Goal: Task Accomplishment & Management: Manage account settings

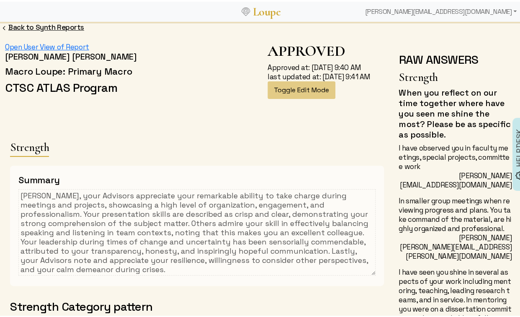
click at [18, 26] on link "Back to Synth Reports" at bounding box center [46, 25] width 76 height 9
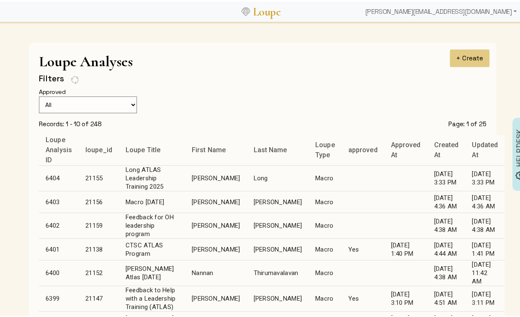
click at [247, 173] on td "Long" at bounding box center [278, 177] width 62 height 26
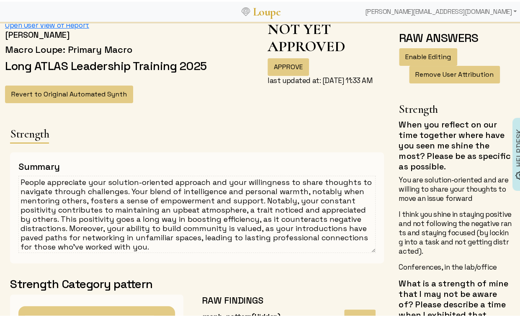
scroll to position [3, 0]
drag, startPoint x: 47, startPoint y: 180, endPoint x: 12, endPoint y: 177, distance: 35.3
click at [12, 177] on div "Summary People appreciate your solution-oriented approach and your willingness …" at bounding box center [197, 205] width 374 height 111
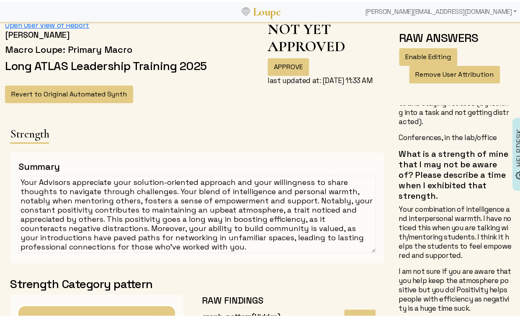
scroll to position [144, 0]
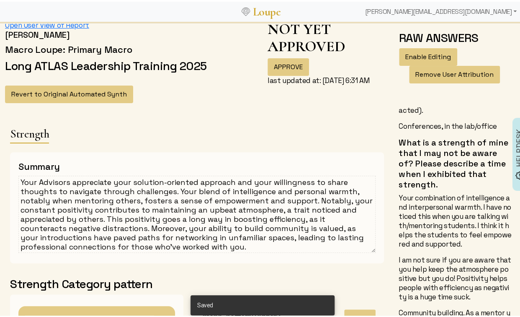
drag, startPoint x: 176, startPoint y: 189, endPoint x: 191, endPoint y: 191, distance: 15.6
click at [191, 191] on textarea "Your Advisors appreciate your solution-oriented approach and your willingness t…" at bounding box center [196, 212] width 357 height 77
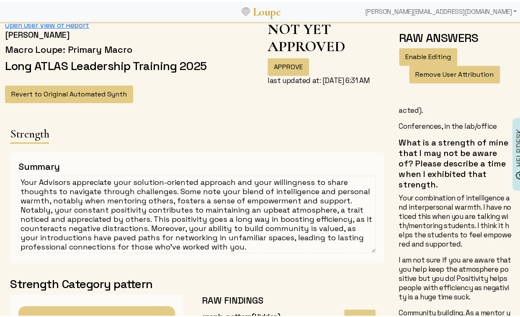
click at [170, 197] on textarea "Your Advisors appreciate your solution-oriented approach and your willingness t…" at bounding box center [196, 212] width 357 height 77
drag, startPoint x: 21, startPoint y: 208, endPoint x: 56, endPoint y: 207, distance: 35.2
click at [56, 207] on textarea "Your Advisors appreciate your solution-oriented approach and your willingness t…" at bounding box center [196, 212] width 357 height 77
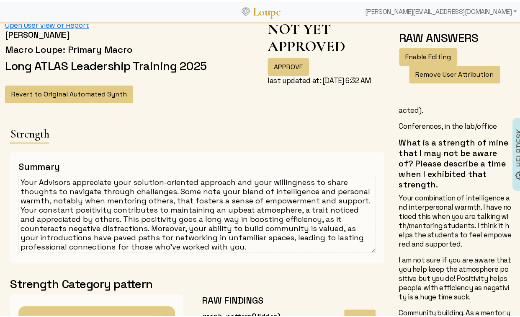
drag, startPoint x: 38, startPoint y: 206, endPoint x: 73, endPoint y: 205, distance: 34.8
click at [73, 205] on textarea "Your Advisors appreciate your solution-oriented approach and your willingness t…" at bounding box center [196, 212] width 357 height 77
drag, startPoint x: 262, startPoint y: 208, endPoint x: 123, endPoint y: 215, distance: 139.6
click at [123, 215] on textarea "Your Advisors appreciate your solution-oriented approach and your willingness t…" at bounding box center [196, 212] width 357 height 77
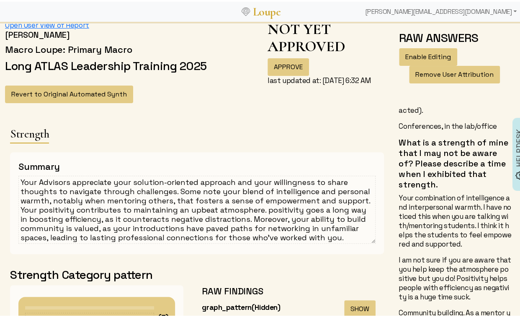
drag, startPoint x: 260, startPoint y: 207, endPoint x: 53, endPoint y: 219, distance: 208.0
click at [53, 219] on textarea "Your Advisors appreciate your solution-oriented approach and your willingness t…" at bounding box center [196, 208] width 357 height 68
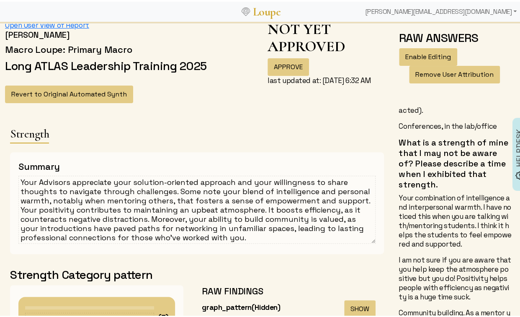
drag, startPoint x: 330, startPoint y: 207, endPoint x: 368, endPoint y: 208, distance: 37.7
click at [368, 208] on textarea "Your Advisors appreciate your solution-oriented approach and your willingness t…" at bounding box center [196, 208] width 357 height 68
drag, startPoint x: 60, startPoint y: 216, endPoint x: 64, endPoint y: 216, distance: 4.6
click at [64, 216] on textarea "Your Advisors appreciate your solution-oriented approach and your willingness t…" at bounding box center [196, 208] width 357 height 68
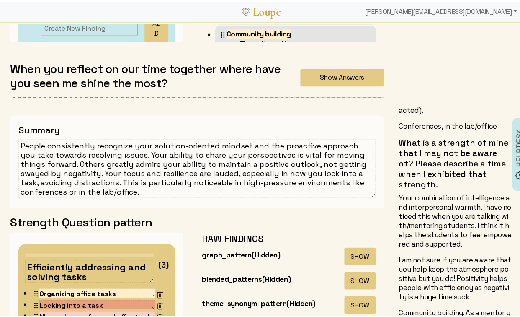
scroll to position [539, 0]
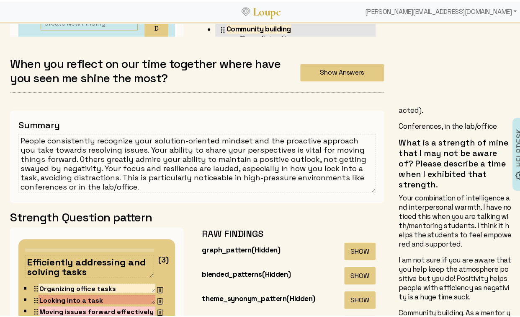
type textarea "Your Advisors appreciate your solution-oriented approach and your willingness t…"
click at [140, 152] on textarea "People consistently recognize your solution-oriented mindset and the proactive …" at bounding box center [196, 161] width 357 height 59
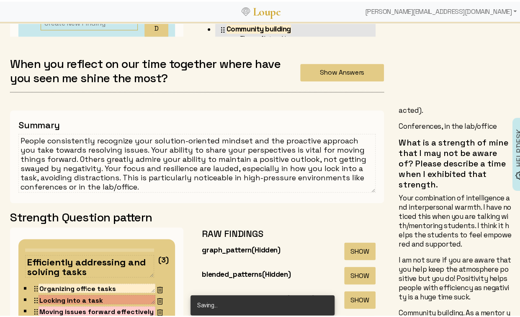
click at [140, 152] on textarea "People consistently recognize your solution-oriented mindset and the proactive …" at bounding box center [196, 161] width 357 height 59
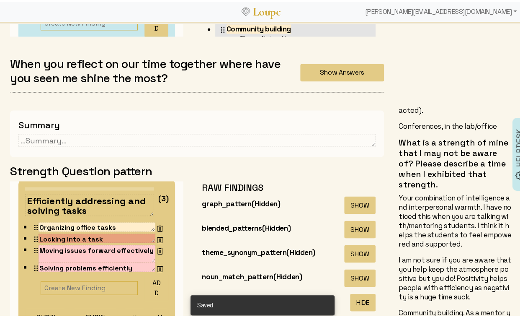
scroll to position [108, 0]
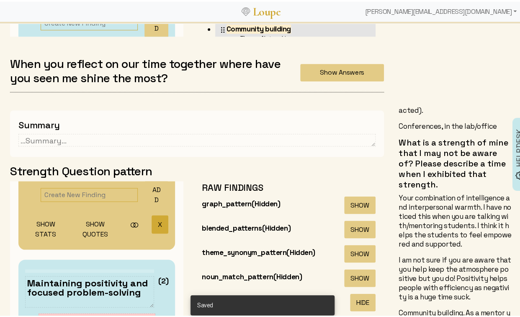
click at [152, 218] on button "X" at bounding box center [160, 222] width 17 height 18
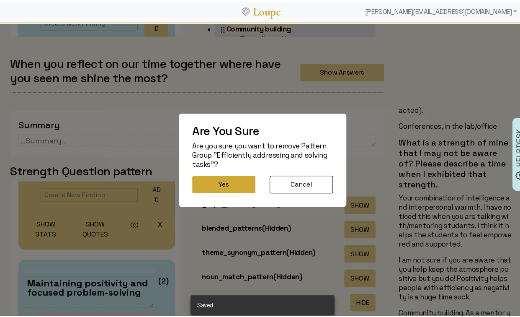
click at [204, 184] on button "Yes" at bounding box center [223, 183] width 63 height 18
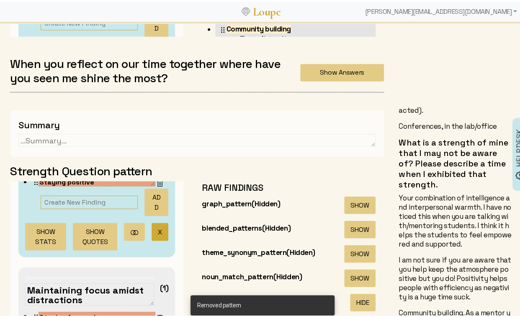
click at [152, 227] on button "X" at bounding box center [160, 230] width 17 height 18
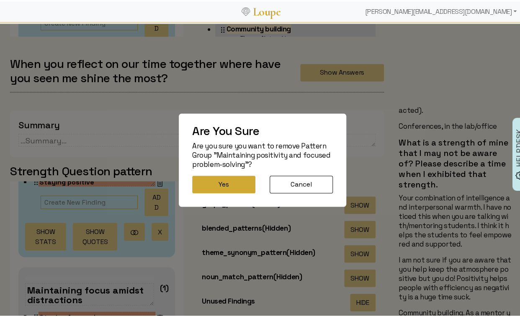
click at [202, 182] on button "Yes" at bounding box center [223, 183] width 63 height 18
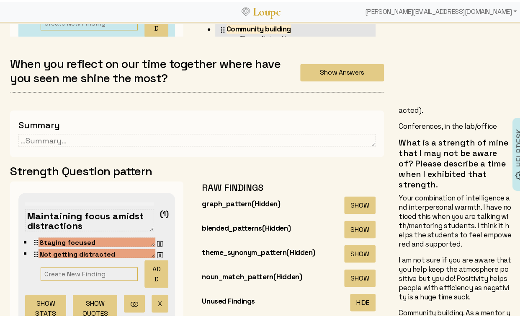
drag, startPoint x: 154, startPoint y: 296, endPoint x: 159, endPoint y: 290, distance: 7.2
click at [154, 296] on button "X" at bounding box center [160, 301] width 17 height 18
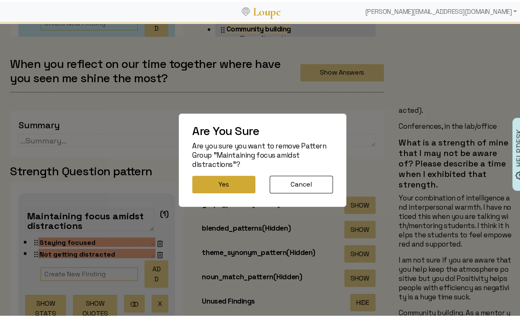
click at [229, 181] on button "Yes" at bounding box center [223, 183] width 63 height 18
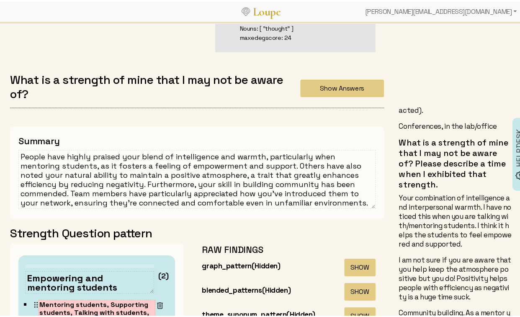
scroll to position [1000, 0]
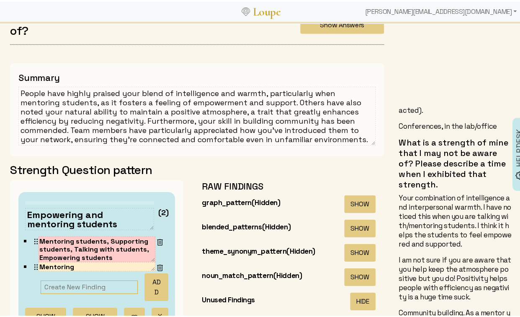
click at [122, 118] on textarea "People have highly praised your blend of intelligence and warmth, particularly …" at bounding box center [196, 114] width 357 height 59
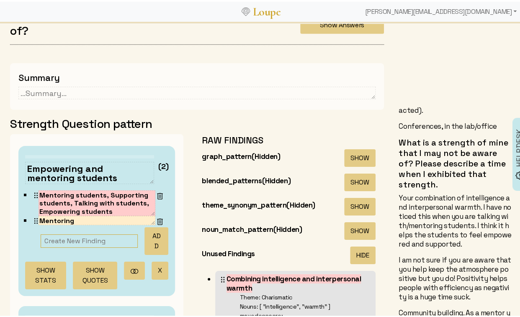
click at [156, 267] on button "X" at bounding box center [160, 269] width 17 height 18
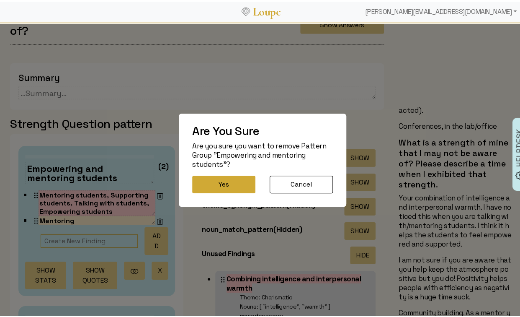
click at [212, 174] on button "Yes" at bounding box center [223, 183] width 63 height 18
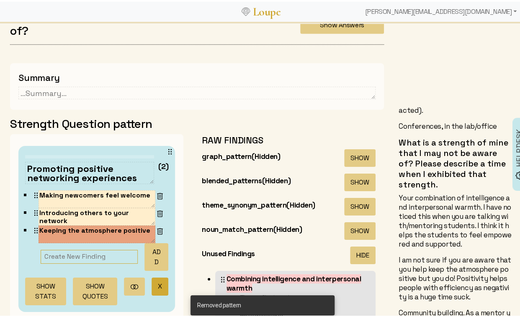
click at [152, 291] on button "X" at bounding box center [160, 285] width 17 height 18
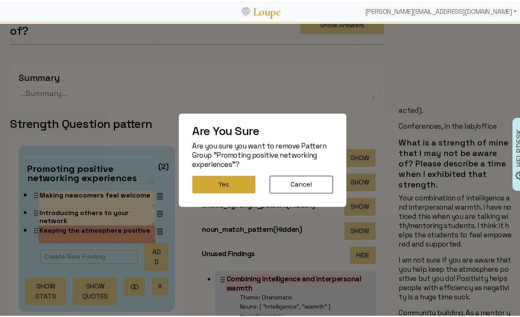
click at [209, 178] on button "Yes" at bounding box center [223, 183] width 63 height 18
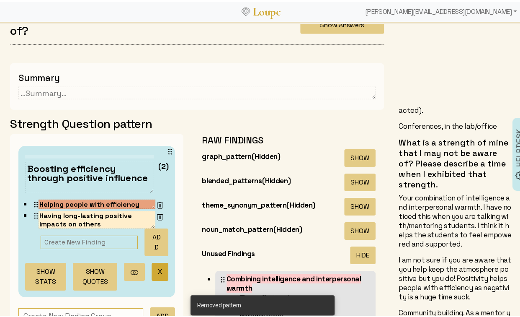
click at [152, 263] on button "X" at bounding box center [160, 270] width 17 height 18
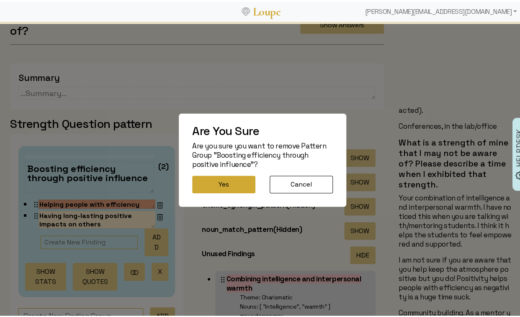
click at [213, 181] on button "Yes" at bounding box center [223, 183] width 63 height 18
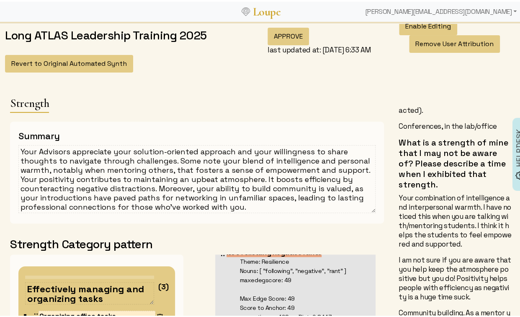
scroll to position [54, 0]
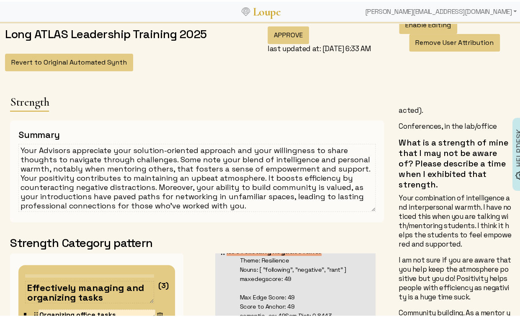
click at [135, 183] on textarea "Your Advisors appreciate your solution-oriented approach and your willingness t…" at bounding box center [196, 176] width 357 height 68
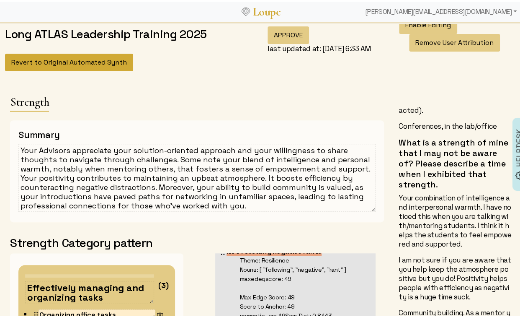
click at [95, 62] on button "Revert to Original Automated Synth" at bounding box center [69, 61] width 128 height 18
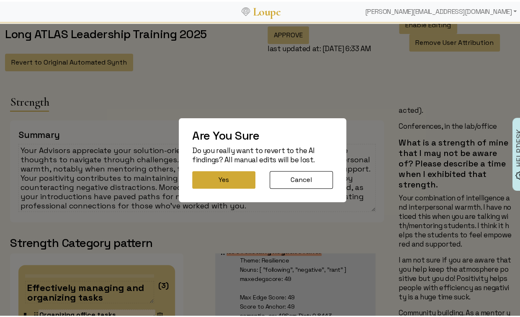
click at [244, 182] on button "Yes" at bounding box center [223, 178] width 63 height 18
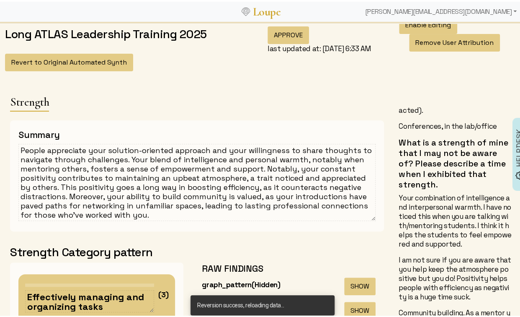
click at [134, 175] on textarea "People appreciate your solution-oriented approach and your willingness to share…" at bounding box center [196, 180] width 357 height 77
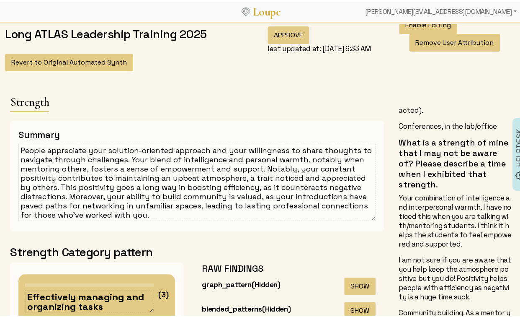
paste textarea "Your Advisors appreciate your solution-oriented approach and your willingness t…"
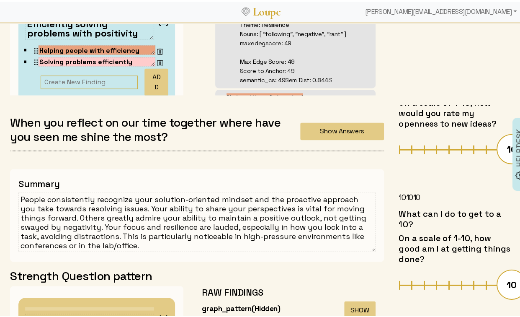
scroll to position [494, 0]
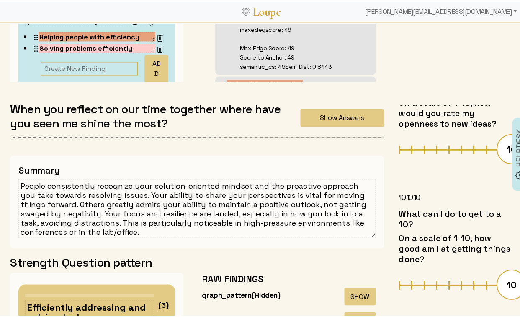
type textarea "Your Advisors appreciate your solution-oriented approach and your willingness t…"
click at [116, 207] on textarea "People consistently recognize your solution-oriented mindset and the proactive …" at bounding box center [196, 206] width 357 height 59
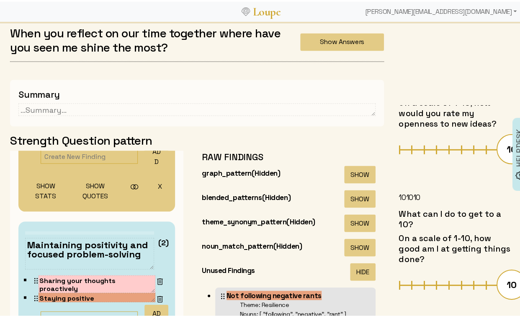
scroll to position [603, 0]
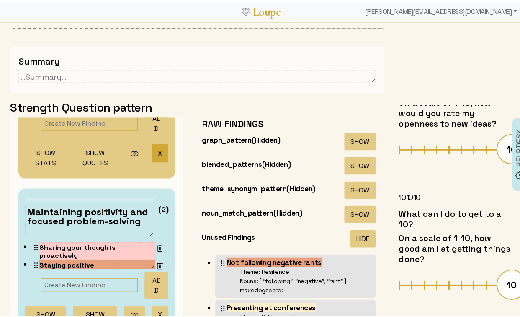
click at [152, 149] on button "X" at bounding box center [160, 151] width 17 height 18
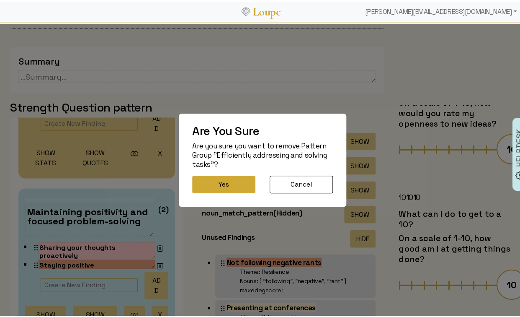
click at [215, 182] on button "Yes" at bounding box center [223, 183] width 63 height 18
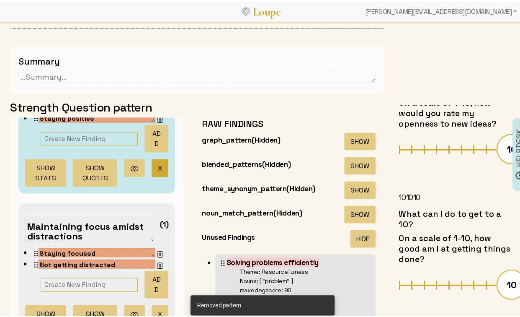
drag, startPoint x: 140, startPoint y: 161, endPoint x: 149, endPoint y: 162, distance: 8.8
click at [140, 161] on div "SHOW STATS SHOW QUOTES X" at bounding box center [96, 167] width 143 height 34
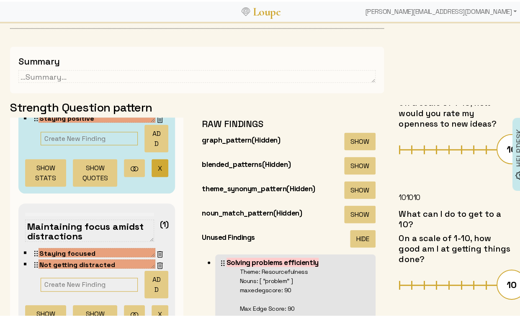
click at [153, 165] on button "X" at bounding box center [160, 166] width 17 height 18
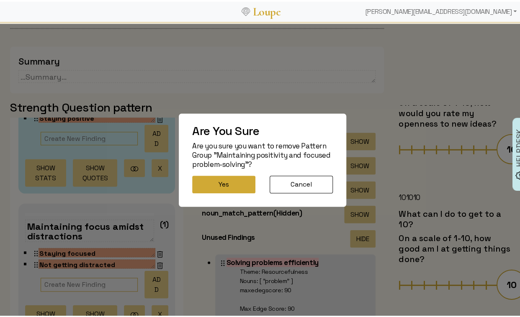
click at [209, 175] on button "Yes" at bounding box center [223, 183] width 63 height 18
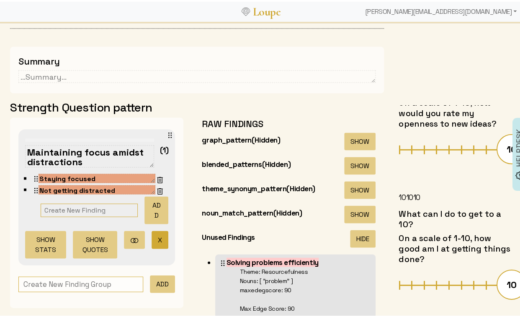
click at [152, 233] on button "X" at bounding box center [160, 238] width 17 height 18
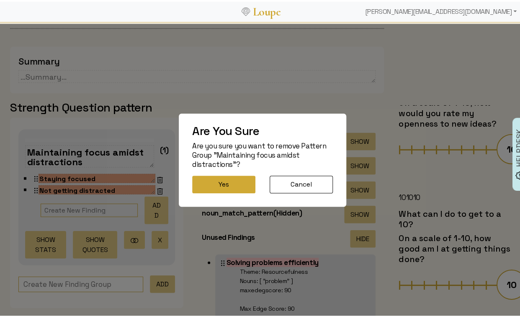
click at [214, 183] on button "Yes" at bounding box center [223, 183] width 63 height 18
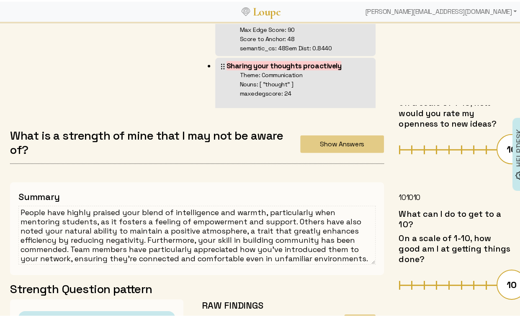
scroll to position [934, 0]
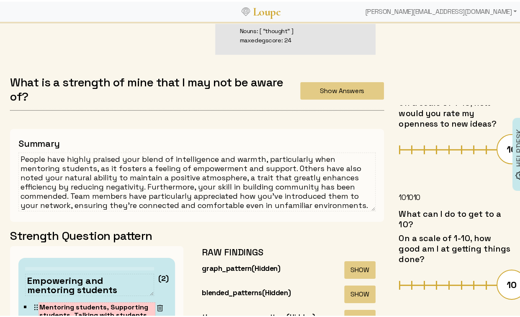
click at [151, 176] on textarea "People have highly praised your blend of intelligence and warmth, particularly …" at bounding box center [196, 180] width 357 height 59
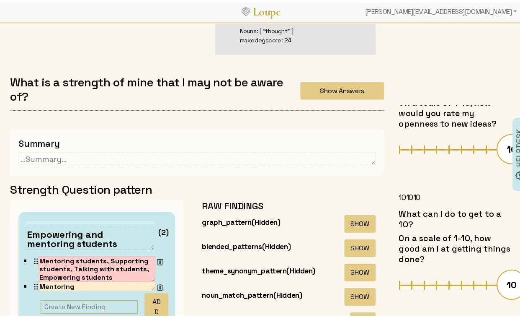
scroll to position [116, 0]
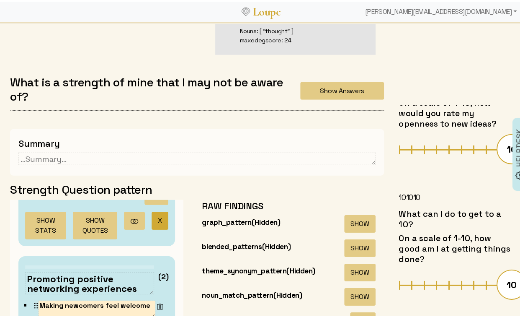
click at [152, 220] on button "X" at bounding box center [160, 219] width 17 height 18
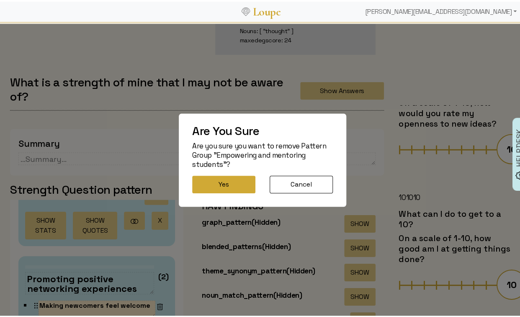
click at [208, 189] on button "Yes" at bounding box center [223, 183] width 63 height 18
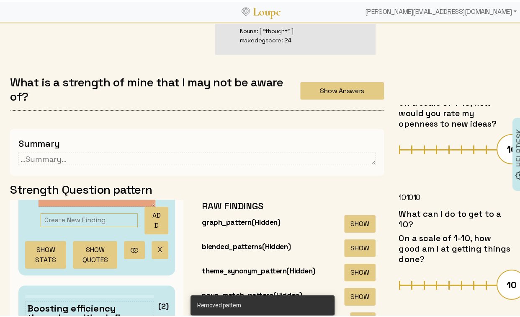
scroll to position [109, 0]
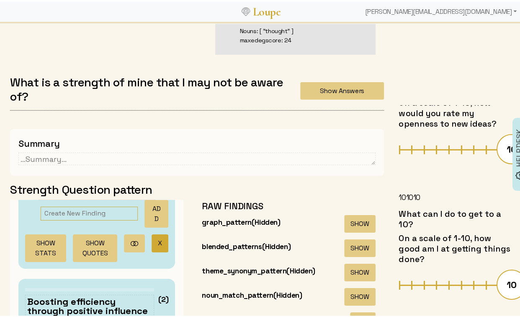
click at [152, 239] on button "X" at bounding box center [160, 241] width 17 height 18
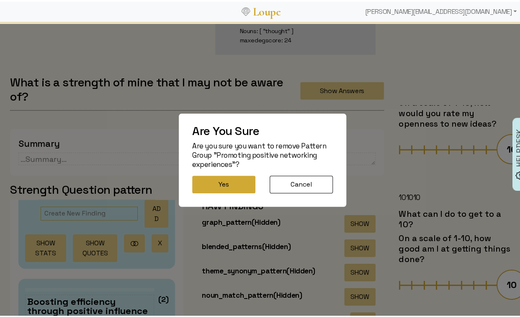
click at [215, 186] on button "Yes" at bounding box center [223, 183] width 63 height 18
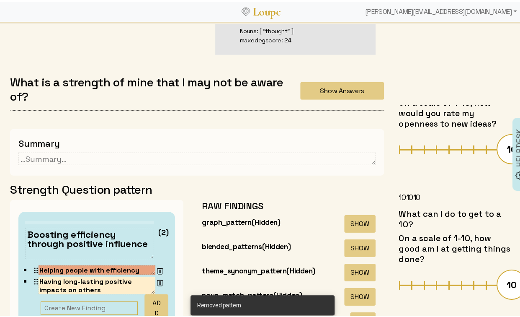
scroll to position [1056, 0]
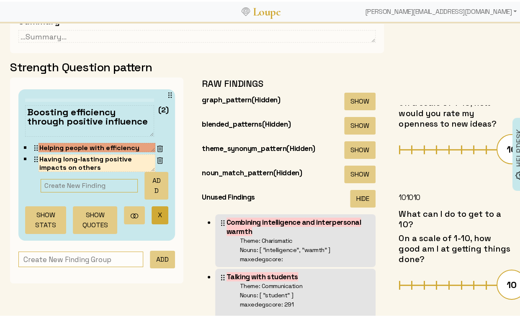
click at [152, 212] on button "X" at bounding box center [160, 213] width 17 height 18
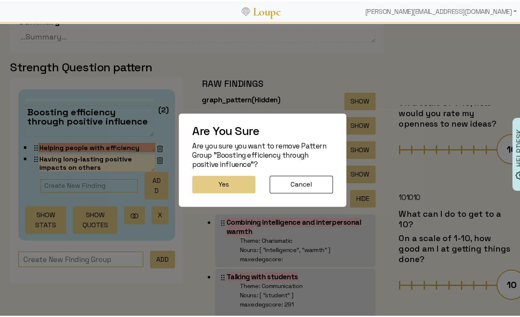
click at [220, 173] on div "Are You Sure Are you sure you want to remove Pattern Group "Boosting efficiency…" at bounding box center [262, 158] width 167 height 93
click at [218, 177] on button "Yes" at bounding box center [223, 183] width 63 height 18
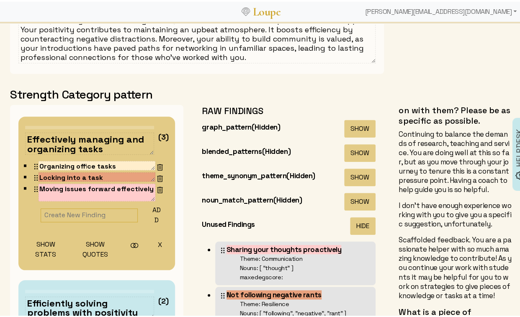
scroll to position [0, 0]
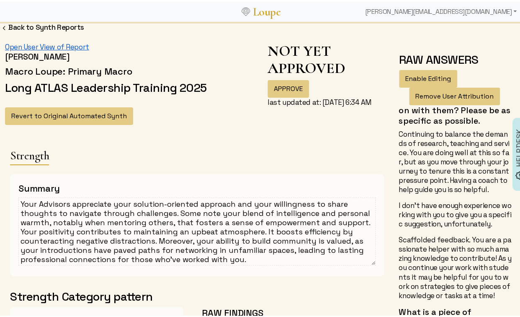
click at [41, 42] on link "Open User View of Report" at bounding box center [47, 45] width 84 height 9
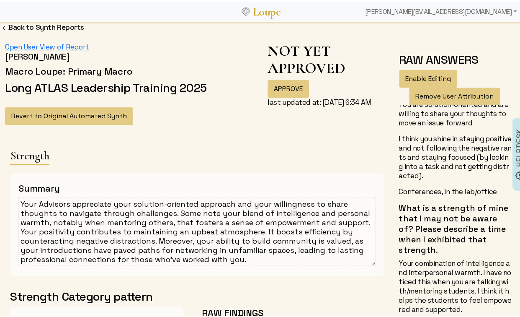
scroll to position [98, 0]
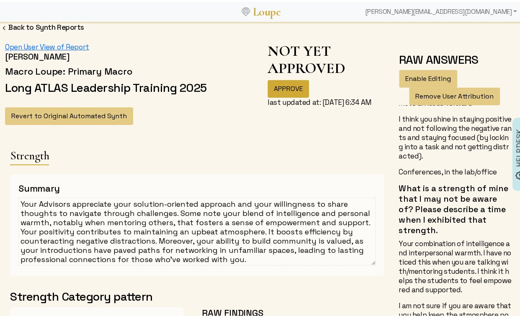
click at [281, 84] on button "APPROVE" at bounding box center [288, 87] width 41 height 18
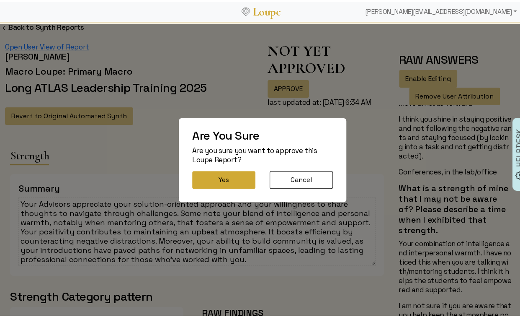
click at [220, 180] on button "Yes" at bounding box center [223, 178] width 63 height 18
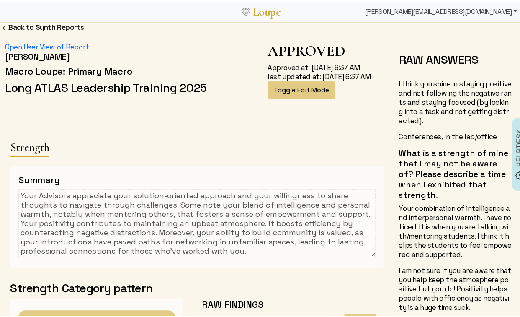
click at [480, 10] on div "[PERSON_NAME][EMAIL_ADDRESS][DOMAIN_NAME]" at bounding box center [441, 10] width 158 height 17
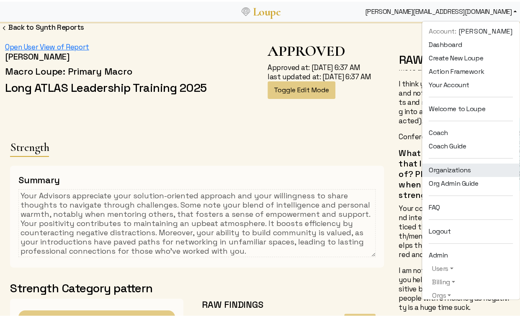
click at [443, 168] on link "Organizations" at bounding box center [471, 168] width 98 height 13
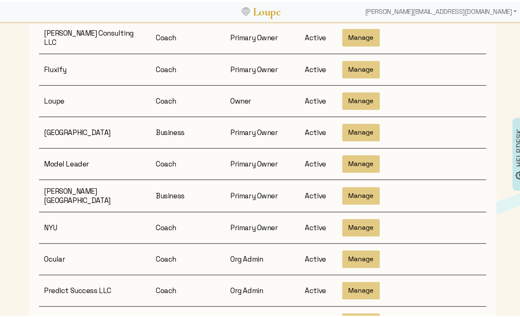
scroll to position [167, 0]
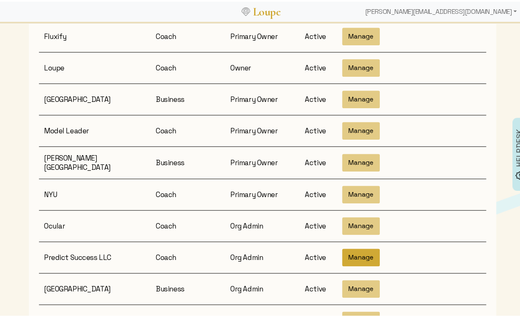
click at [357, 247] on button "Manage" at bounding box center [361, 256] width 38 height 18
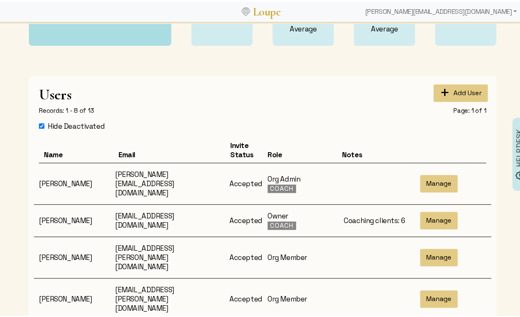
scroll to position [252, 0]
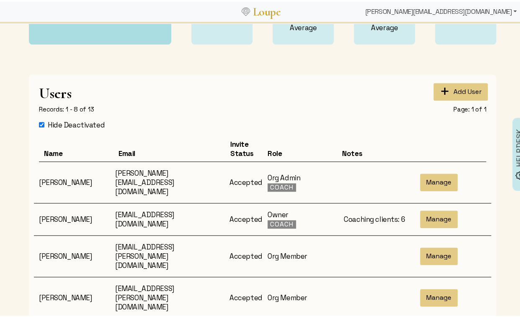
click at [458, 10] on div "[PERSON_NAME][EMAIL_ADDRESS][DOMAIN_NAME]" at bounding box center [441, 10] width 158 height 17
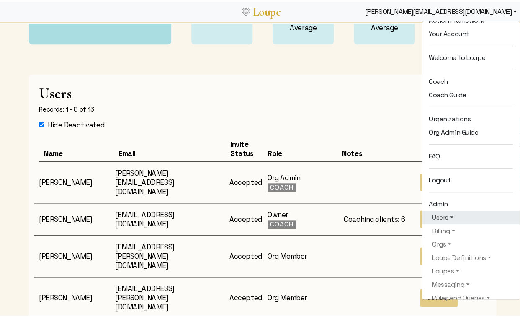
scroll to position [54, 0]
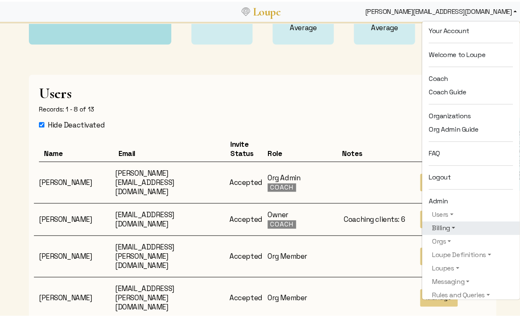
click at [437, 228] on link "Billing" at bounding box center [471, 226] width 84 height 10
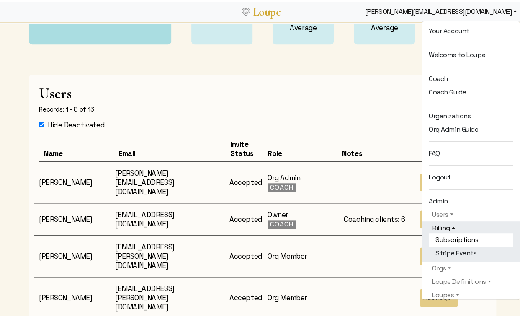
click at [438, 233] on link "Subscriptions" at bounding box center [471, 237] width 84 height 13
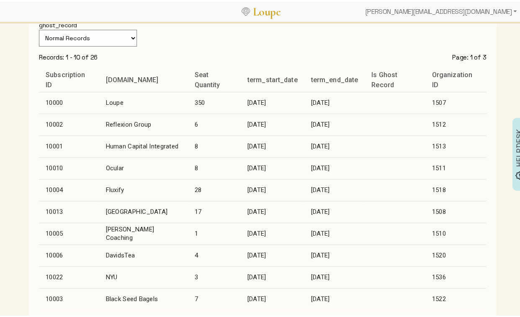
scroll to position [143, 0]
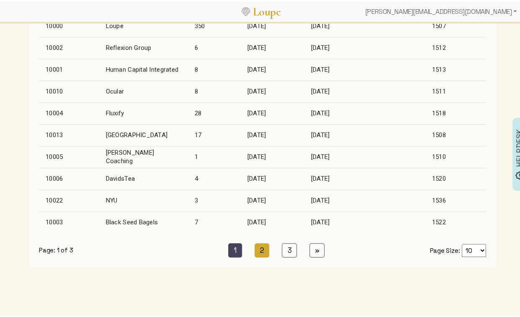
click at [263, 241] on link "2 (current)" at bounding box center [262, 248] width 15 height 14
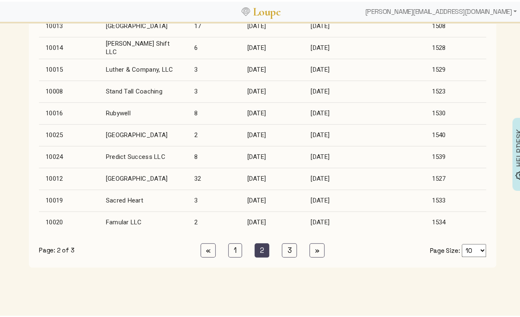
click at [153, 152] on td "Predict Success LLC" at bounding box center [143, 155] width 88 height 22
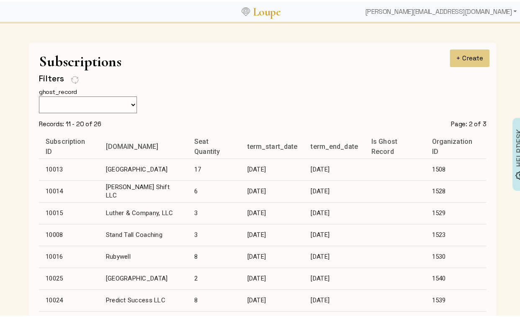
select select "1: month"
select select "3: active"
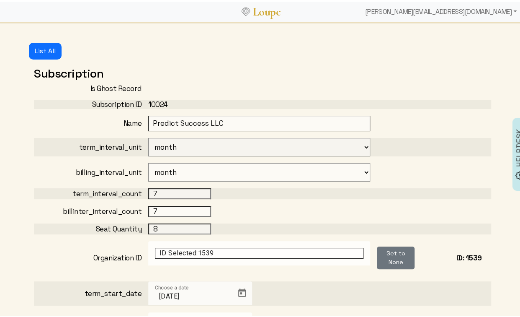
click at [165, 226] on input "8" at bounding box center [179, 226] width 63 height 11
type input "10"
click at [260, 193] on div "7" at bounding box center [259, 191] width 222 height 11
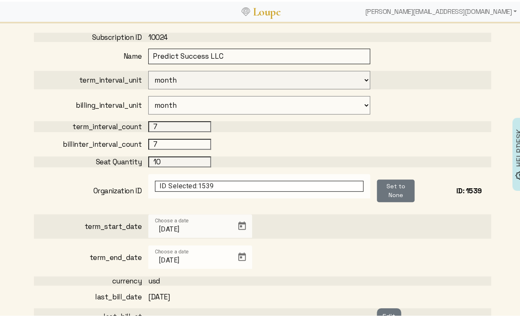
scroll to position [81, 0]
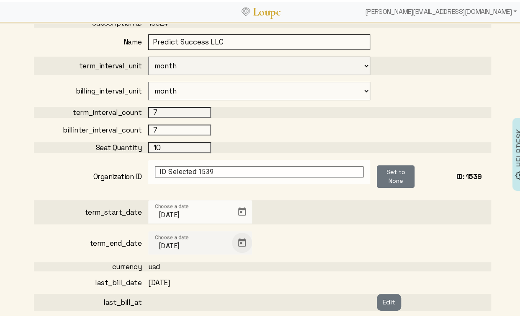
click at [238, 235] on span "Open calendar" at bounding box center [242, 241] width 20 height 20
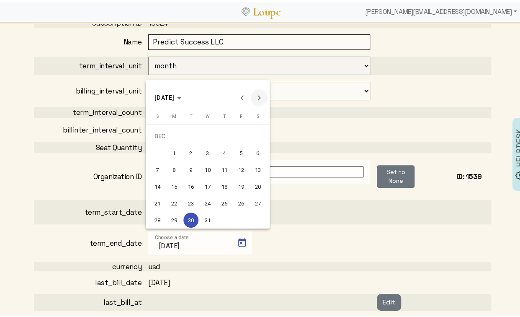
click at [257, 97] on button "Next month" at bounding box center [259, 96] width 17 height 17
click at [257, 96] on button "Next month" at bounding box center [259, 96] width 17 height 17
click at [241, 198] on div "27" at bounding box center [241, 201] width 15 height 15
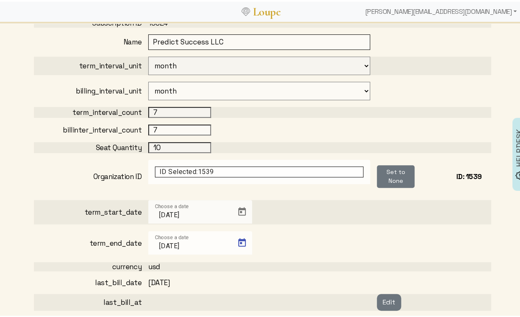
type input "[DATE]"
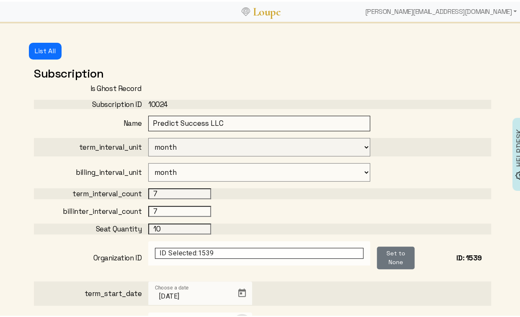
scroll to position [0, 0]
click at [464, 11] on div "[PERSON_NAME][EMAIL_ADDRESS][DOMAIN_NAME]" at bounding box center [441, 10] width 158 height 17
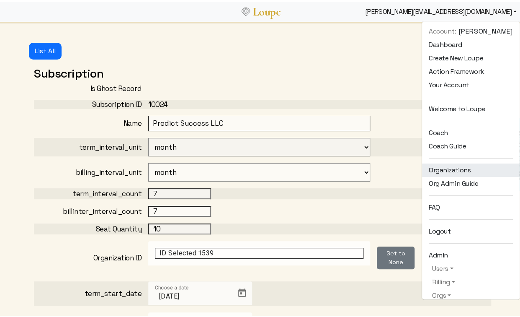
click at [448, 163] on link "Organizations" at bounding box center [471, 168] width 98 height 13
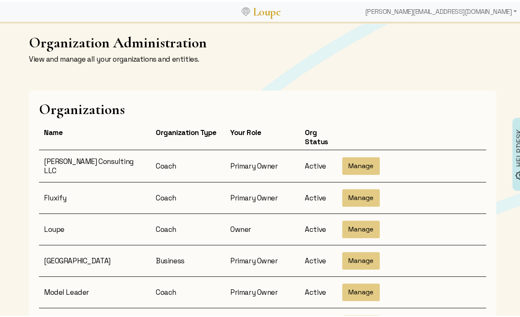
scroll to position [209, 0]
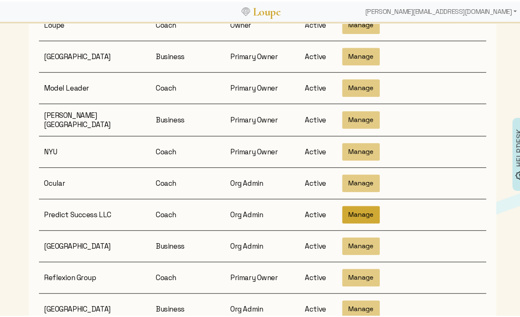
click at [360, 207] on button "Manage" at bounding box center [361, 213] width 38 height 18
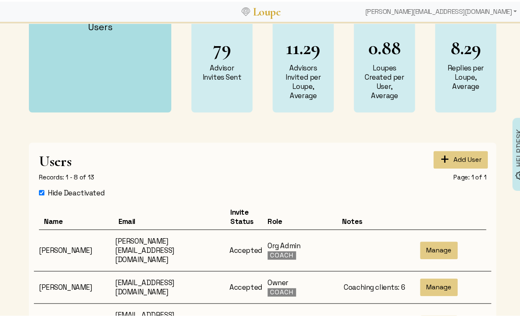
scroll to position [191, 0]
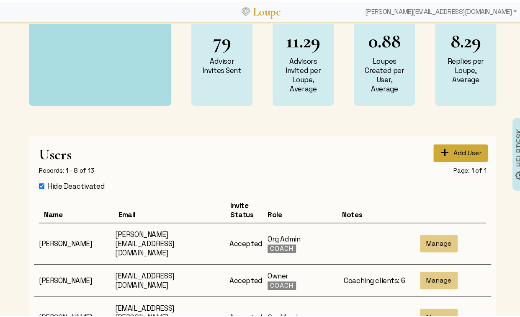
click at [451, 147] on button "+ Add User" at bounding box center [460, 151] width 54 height 18
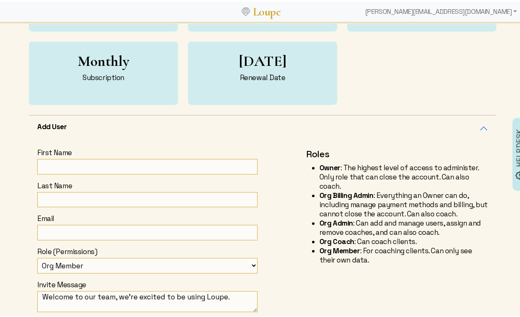
scroll to position [166, 0]
click at [62, 165] on input "First Name" at bounding box center [147, 163] width 220 height 15
paste input "[PERSON_NAME] – [EMAIL_ADDRESS][DOMAIN_NAME]"
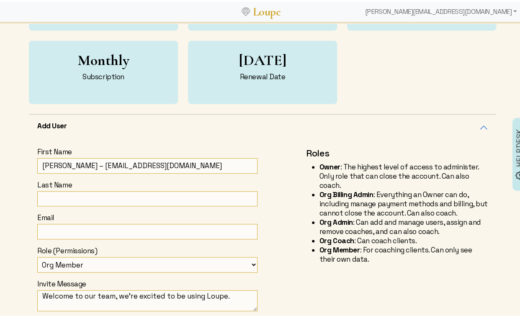
drag, startPoint x: 61, startPoint y: 164, endPoint x: 99, endPoint y: 163, distance: 38.1
click at [99, 163] on input "[PERSON_NAME] – [EMAIL_ADDRESS][DOMAIN_NAME]" at bounding box center [147, 163] width 220 height 15
type input "[PERSON_NAME] – [EMAIL_ADDRESS][DOMAIN_NAME]"
click at [63, 191] on input "Last Name" at bounding box center [147, 196] width 220 height 15
paste input "[PERSON_NAME]"
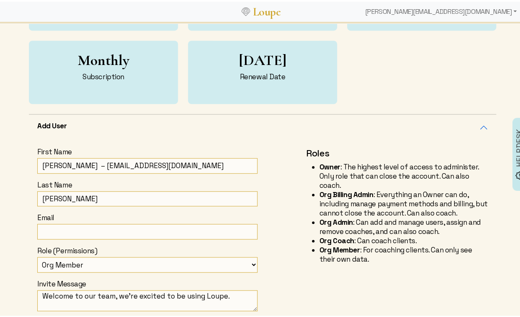
type input "[PERSON_NAME]"
drag, startPoint x: 69, startPoint y: 163, endPoint x: 175, endPoint y: 163, distance: 106.3
click at [175, 163] on input "[PERSON_NAME] – [EMAIL_ADDRESS][DOMAIN_NAME]" at bounding box center [147, 163] width 220 height 15
type input "[PERSON_NAME] –"
click at [45, 232] on input "Email" at bounding box center [147, 229] width 220 height 15
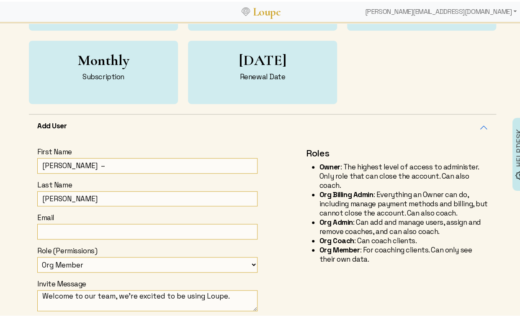
paste input "[EMAIL_ADDRESS][DOMAIN_NAME]"
type input "[EMAIL_ADDRESS][DOMAIN_NAME]"
drag, startPoint x: 57, startPoint y: 164, endPoint x: 67, endPoint y: 163, distance: 9.7
click at [67, 163] on input "[PERSON_NAME] –" at bounding box center [147, 163] width 220 height 15
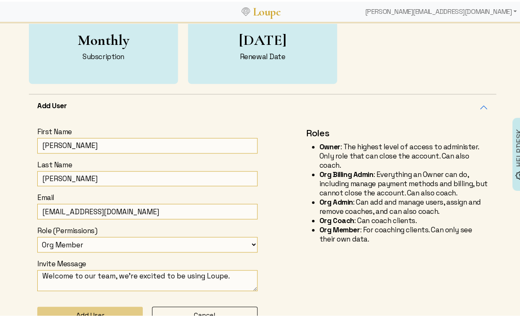
scroll to position [203, 0]
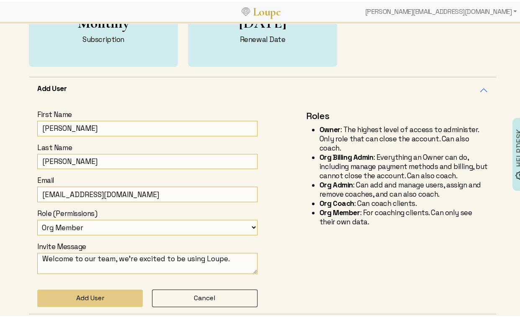
type input "[PERSON_NAME]"
drag, startPoint x: 82, startPoint y: 257, endPoint x: 206, endPoint y: 258, distance: 123.5
click at [206, 258] on textarea "Welcome to our team, we're excited to be using Loupe." at bounding box center [147, 261] width 220 height 21
click at [106, 256] on textarea "Welcome to Loupe." at bounding box center [147, 261] width 220 height 21
type textarea "Welcome to Loupe!"
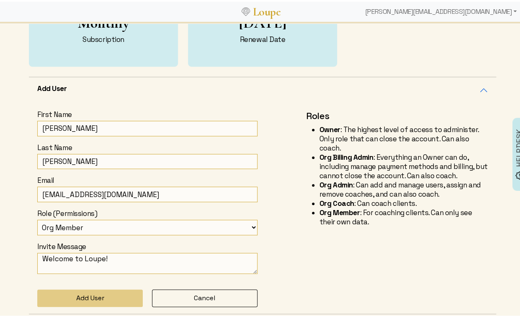
click at [150, 227] on select "Org Member Org Coach Owner Org Admin Org Billing Admin" at bounding box center [147, 225] width 220 height 15
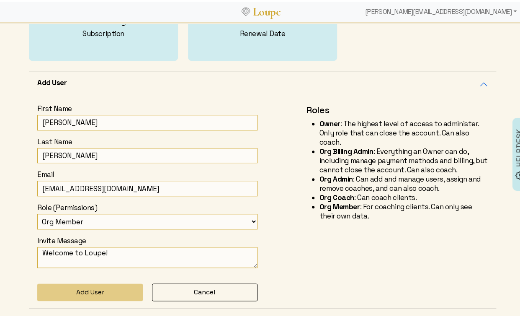
scroll to position [265, 0]
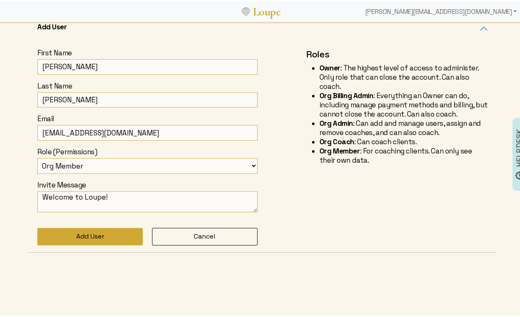
click at [82, 230] on button "Add User" at bounding box center [90, 235] width 106 height 18
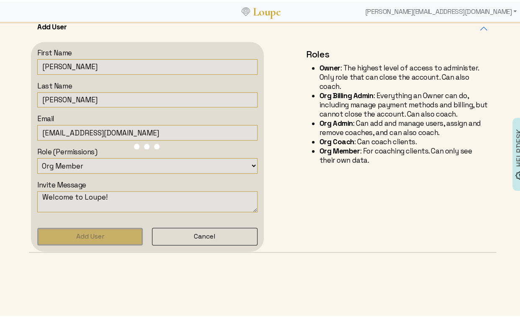
type textarea "Welcome to our team, we're excited to be using Loupe."
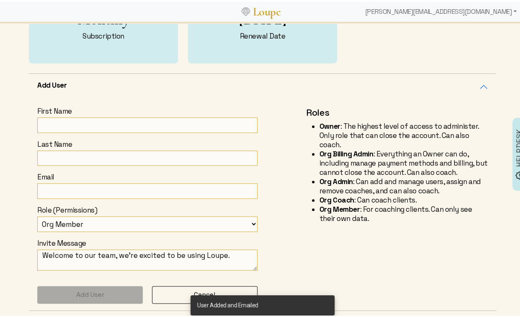
scroll to position [177, 0]
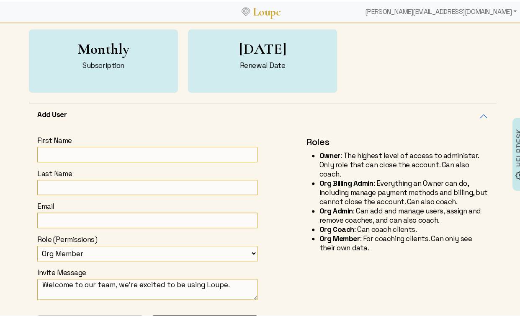
click at [51, 150] on input "First Name" at bounding box center [147, 152] width 220 height 15
paste input "[PERSON_NAME] – [PERSON_NAME][EMAIL_ADDRESS][DOMAIN_NAME]"
drag, startPoint x: 68, startPoint y: 152, endPoint x: 77, endPoint y: 152, distance: 9.2
click at [77, 152] on input "[PERSON_NAME] – [PERSON_NAME][EMAIL_ADDRESS][DOMAIN_NAME]" at bounding box center [147, 152] width 220 height 15
drag, startPoint x: 81, startPoint y: 153, endPoint x: 66, endPoint y: 154, distance: 15.5
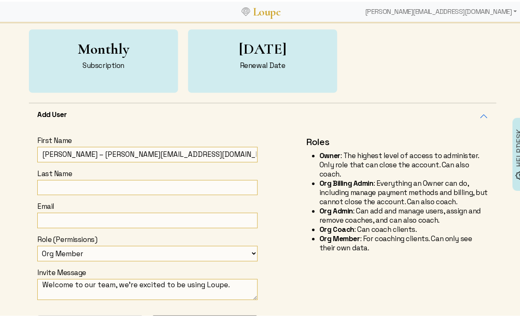
click at [66, 154] on input "[PERSON_NAME] – [PERSON_NAME][EMAIL_ADDRESS][DOMAIN_NAME]" at bounding box center [147, 152] width 220 height 15
type input "[PERSON_NAME] – [PERSON_NAME][EMAIL_ADDRESS][DOMAIN_NAME]"
click at [53, 183] on input "Last Name" at bounding box center [147, 185] width 220 height 15
paste input "Hung"
type input "Hung"
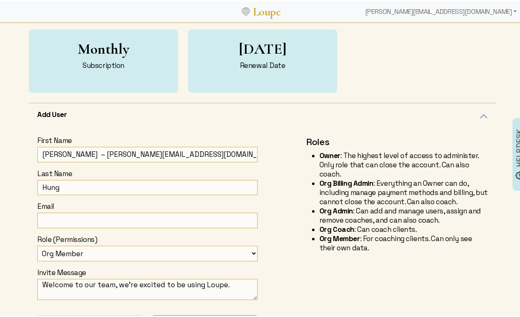
drag, startPoint x: 73, startPoint y: 152, endPoint x: 140, endPoint y: 155, distance: 67.5
click at [140, 155] on input "[PERSON_NAME] – [PERSON_NAME][EMAIL_ADDRESS][DOMAIN_NAME]" at bounding box center [147, 152] width 220 height 15
type input "[PERSON_NAME] –"
click at [76, 220] on input "Email" at bounding box center [147, 218] width 220 height 15
paste input "[EMAIL_ADDRESS][DOMAIN_NAME]"
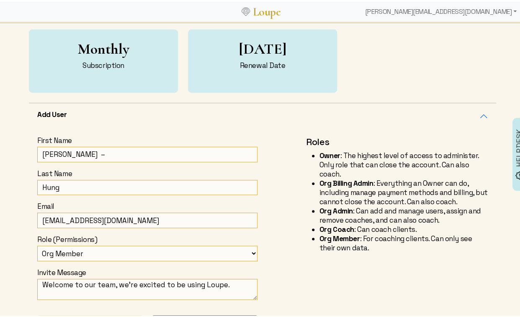
type input "[EMAIL_ADDRESS][DOMAIN_NAME]"
drag, startPoint x: 64, startPoint y: 154, endPoint x: 72, endPoint y: 152, distance: 7.5
click at [72, 152] on input "[PERSON_NAME] –" at bounding box center [147, 152] width 220 height 15
type input "[PERSON_NAME]"
drag, startPoint x: 81, startPoint y: 282, endPoint x: 205, endPoint y: 280, distance: 123.5
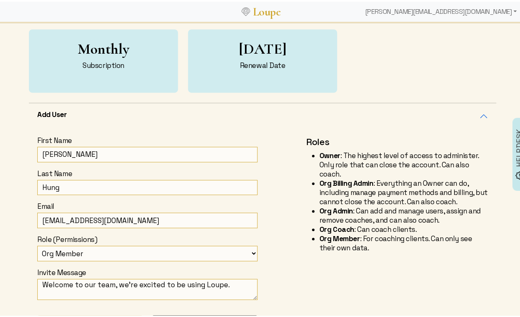
click at [205, 280] on textarea "Welcome to our team, we're excited to be using Loupe." at bounding box center [147, 287] width 220 height 21
click at [104, 283] on textarea "Welcome to Loupe." at bounding box center [147, 287] width 220 height 21
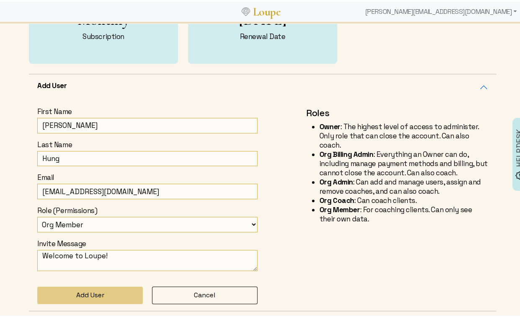
scroll to position [265, 0]
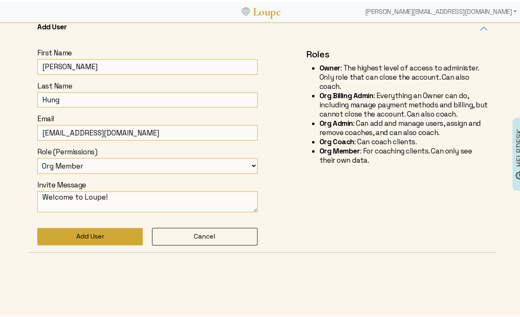
type textarea "Welcome to Loupe!"
click at [96, 233] on button "Add User" at bounding box center [90, 235] width 106 height 18
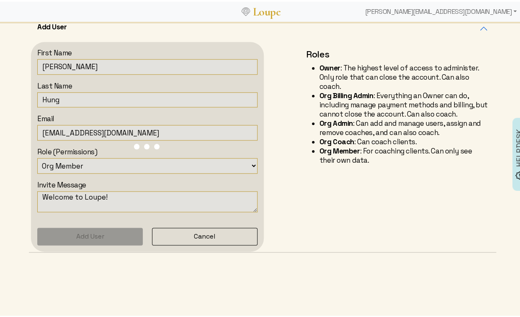
type textarea "Welcome to our team, we're excited to be using Loupe."
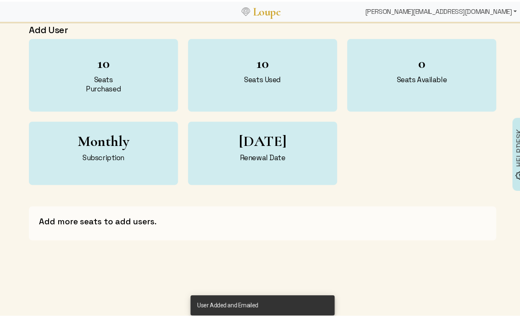
scroll to position [85, 0]
click at [464, 10] on div "[PERSON_NAME][EMAIL_ADDRESS][DOMAIN_NAME]" at bounding box center [441, 10] width 158 height 17
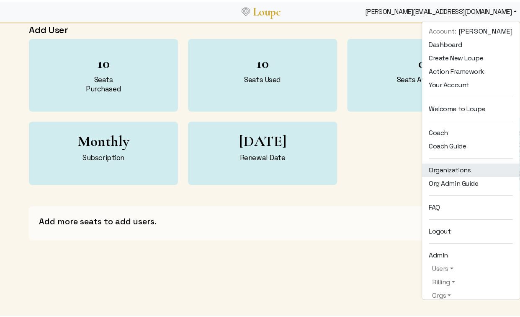
click at [449, 167] on link "Organizations" at bounding box center [471, 168] width 98 height 13
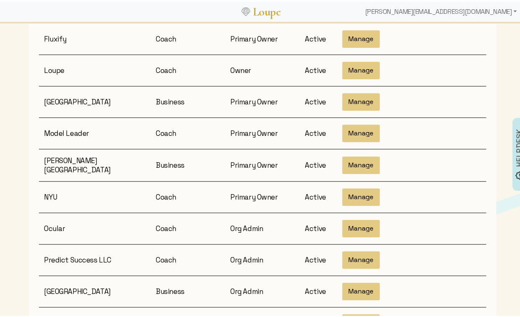
scroll to position [168, 0]
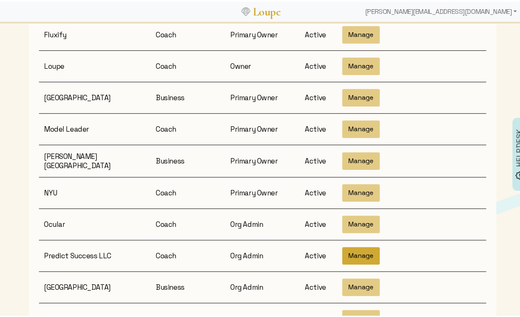
click at [358, 246] on button "Manage" at bounding box center [361, 254] width 38 height 18
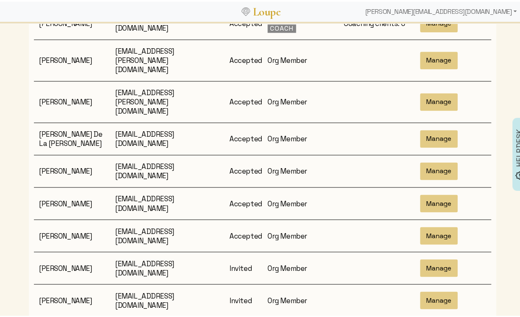
scroll to position [453, 0]
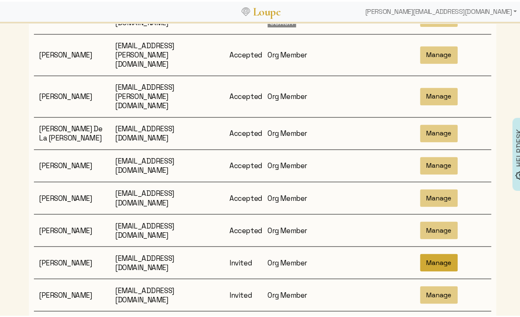
click at [445, 252] on button "Manage" at bounding box center [439, 261] width 38 height 18
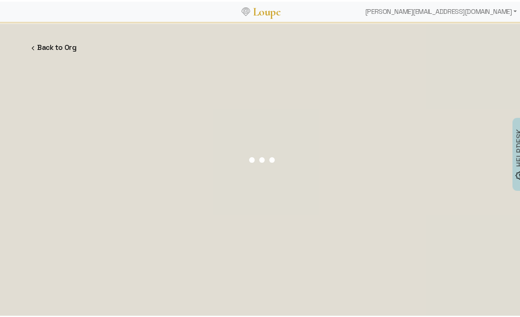
select select "20"
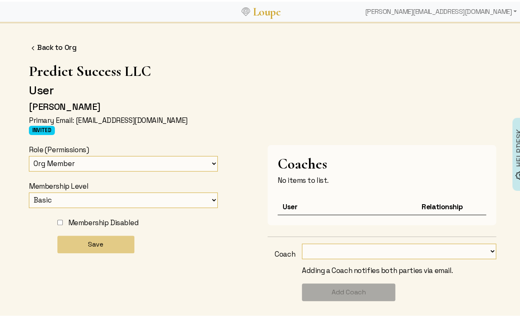
click at [336, 246] on select "[PERSON_NAME] [PERSON_NAME][EMAIL_ADDRESS][DOMAIN_NAME] [PERSON_NAME] [PERSON_N…" at bounding box center [399, 249] width 194 height 15
select select "12592"
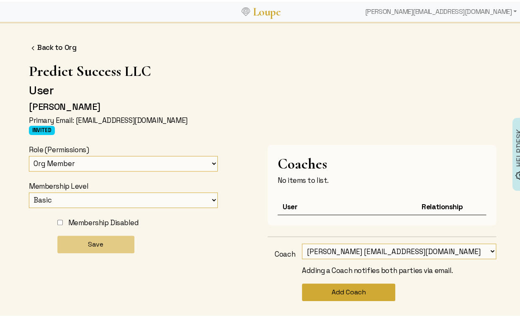
click at [354, 291] on button "Add Coach" at bounding box center [348, 290] width 93 height 18
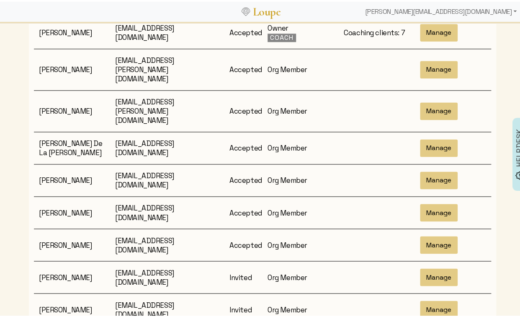
scroll to position [453, 0]
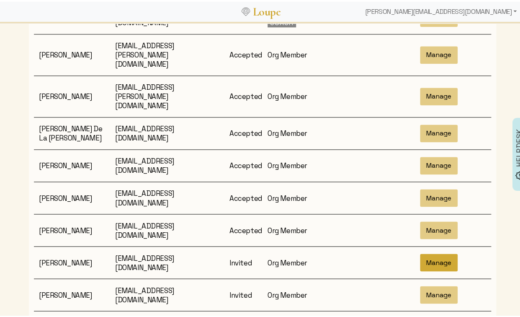
click at [444, 252] on button "Manage" at bounding box center [439, 261] width 38 height 18
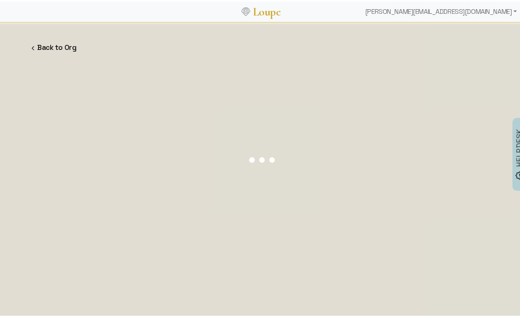
select select "20"
select select
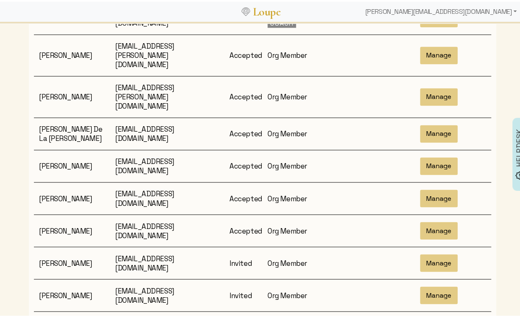
scroll to position [453, 0]
click at [441, 284] on button "Manage" at bounding box center [439, 293] width 38 height 18
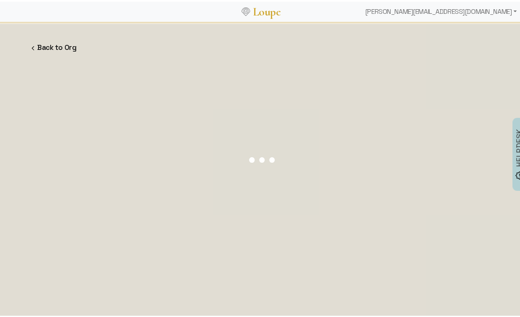
select select "20"
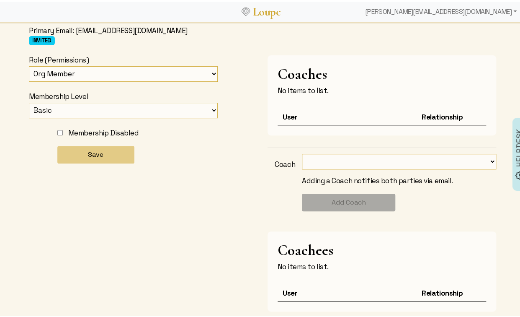
scroll to position [113, 0]
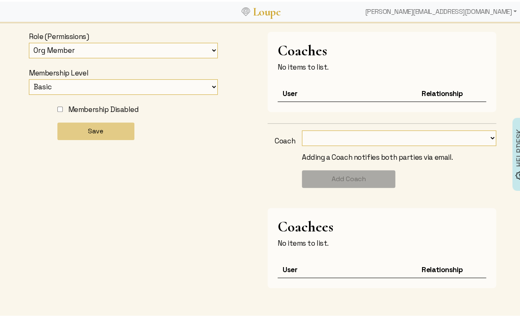
click at [319, 131] on select "[PERSON_NAME] [PERSON_NAME][EMAIL_ADDRESS][DOMAIN_NAME] [PERSON_NAME] [PERSON_N…" at bounding box center [399, 136] width 194 height 15
select select "12592"
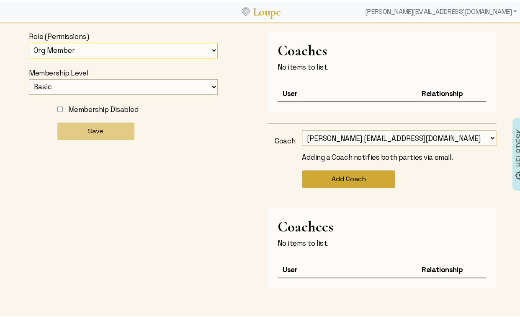
click at [361, 174] on button "Add Coach" at bounding box center [348, 177] width 93 height 18
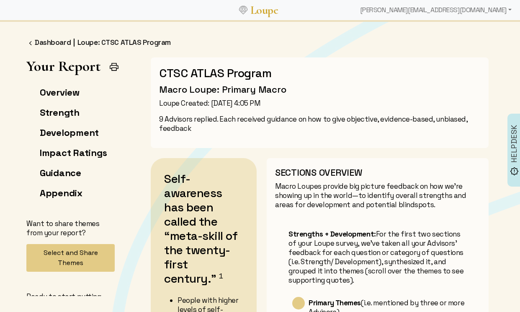
scroll to position [2006, 0]
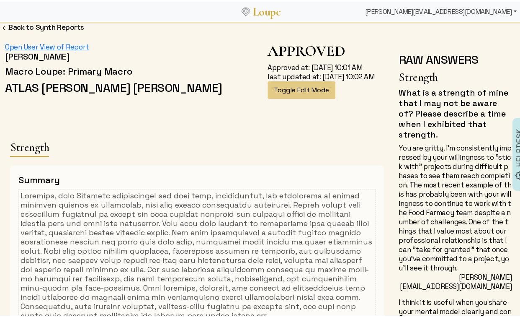
click at [484, 10] on div "[PERSON_NAME][EMAIL_ADDRESS][DOMAIN_NAME]" at bounding box center [441, 10] width 158 height 17
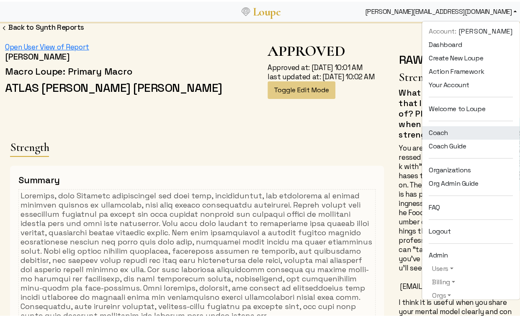
click at [440, 136] on link "Coach" at bounding box center [471, 130] width 98 height 13
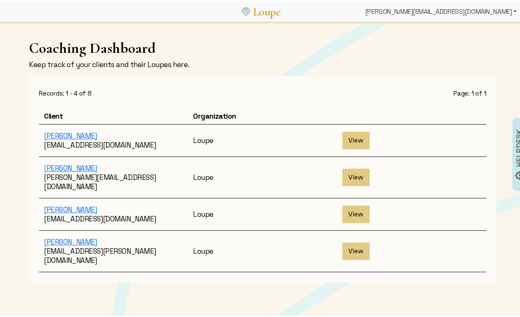
click at [469, 12] on div "[PERSON_NAME][EMAIL_ADDRESS][DOMAIN_NAME]" at bounding box center [441, 10] width 158 height 17
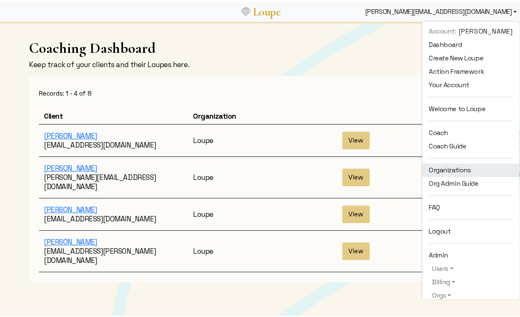
click at [453, 162] on link "Organizations" at bounding box center [471, 168] width 98 height 13
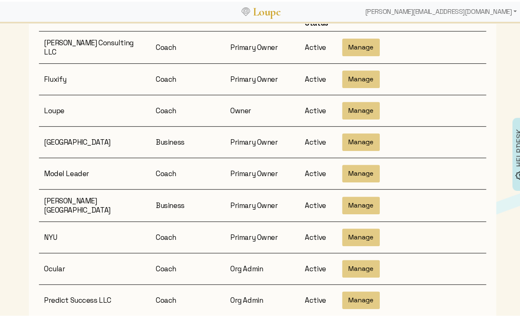
scroll to position [111, 0]
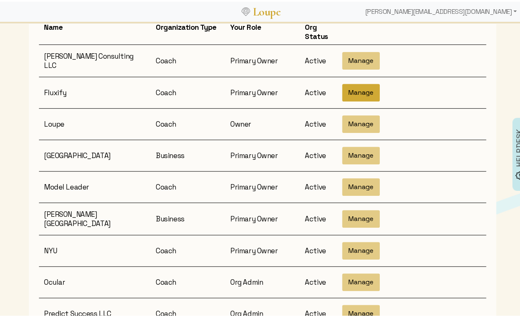
click at [358, 85] on button "Manage" at bounding box center [361, 91] width 38 height 18
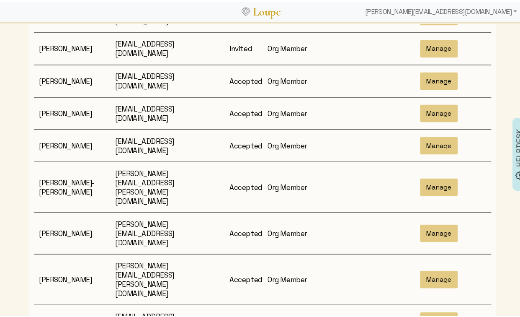
scroll to position [566, 0]
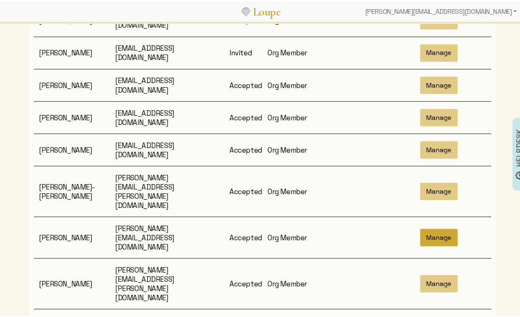
click at [429, 227] on button "Manage" at bounding box center [439, 236] width 38 height 18
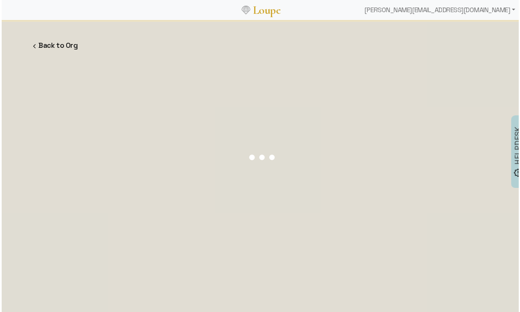
select select
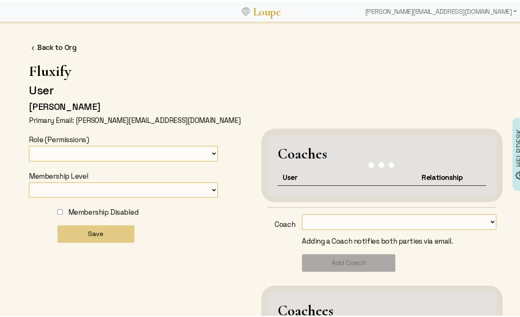
select select "32"
select select "20"
select select
